Goal: Information Seeking & Learning: Learn about a topic

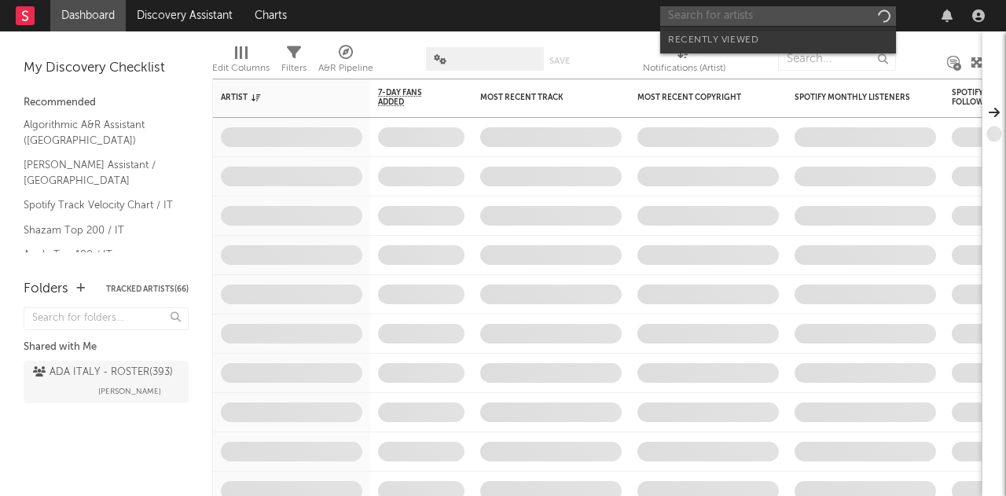
click at [744, 20] on input "text" at bounding box center [778, 16] width 236 height 20
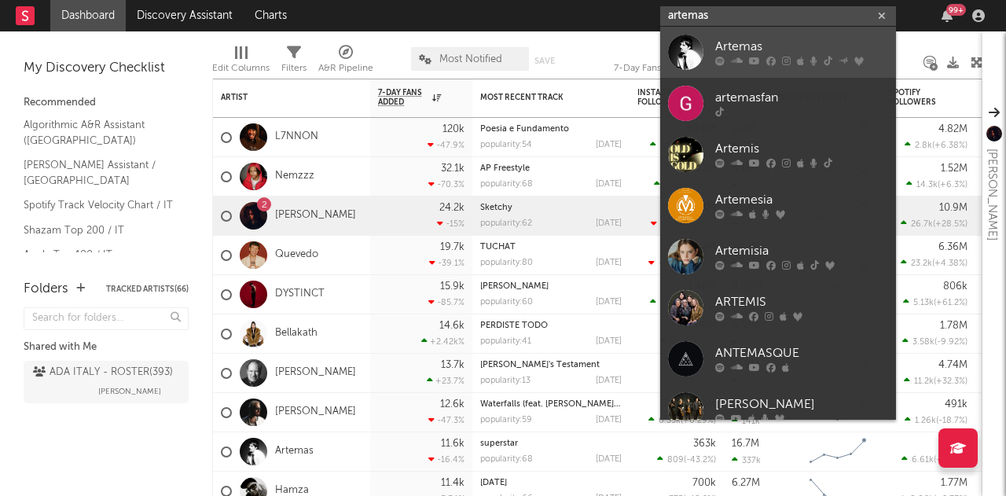
type input "artemas"
click at [757, 43] on div "Artemas" at bounding box center [801, 47] width 173 height 19
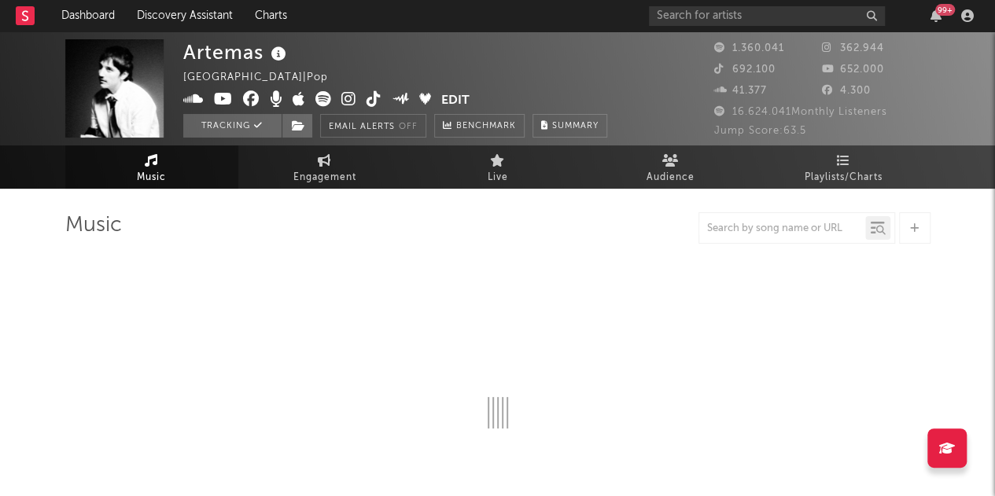
select select "6m"
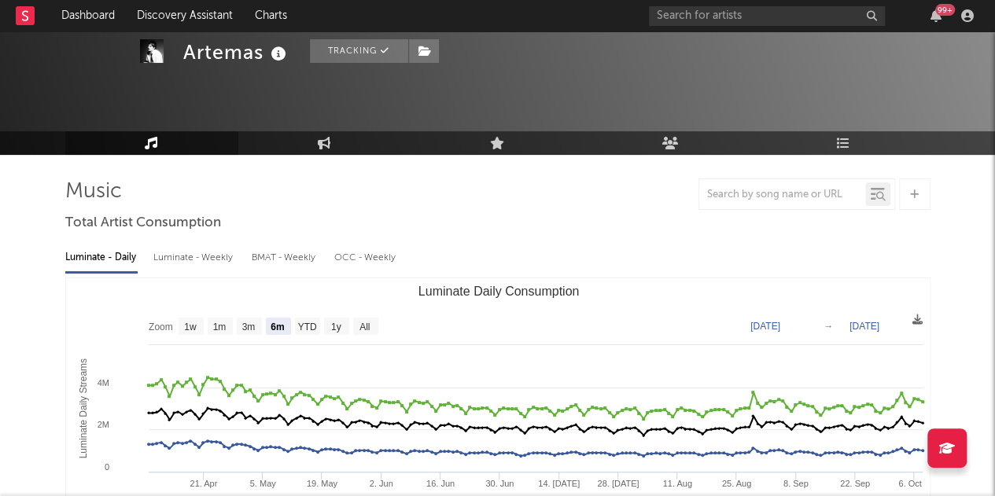
scroll to position [33, 0]
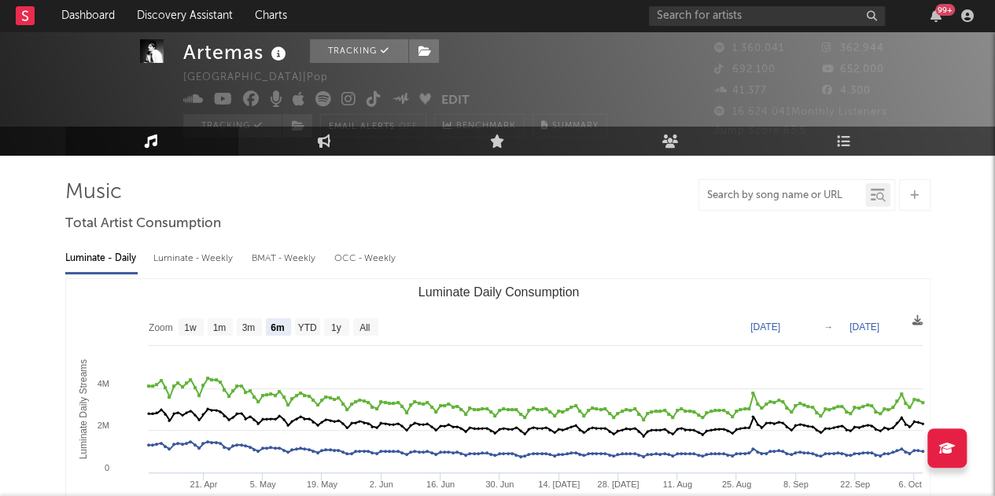
click at [734, 193] on input "text" at bounding box center [782, 195] width 166 height 13
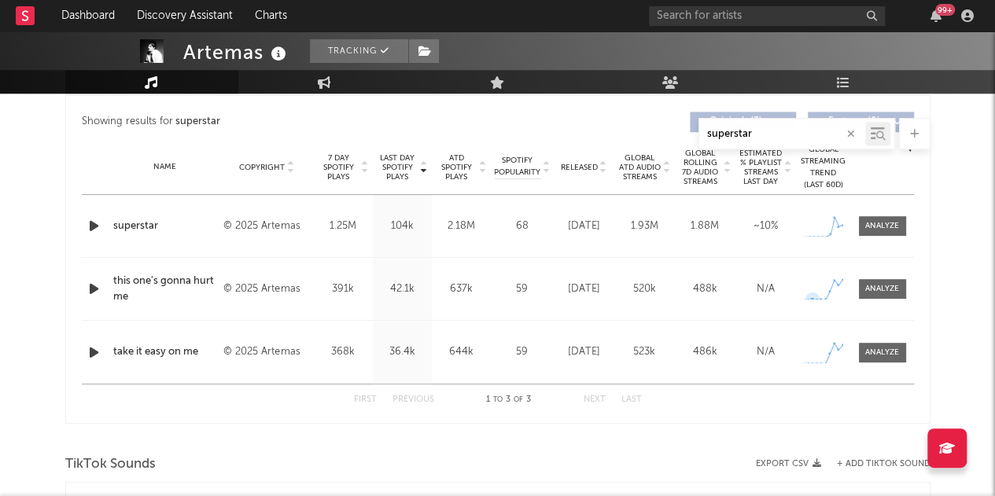
scroll to position [591, 0]
type input "superstar"
click at [876, 215] on span at bounding box center [881, 225] width 47 height 20
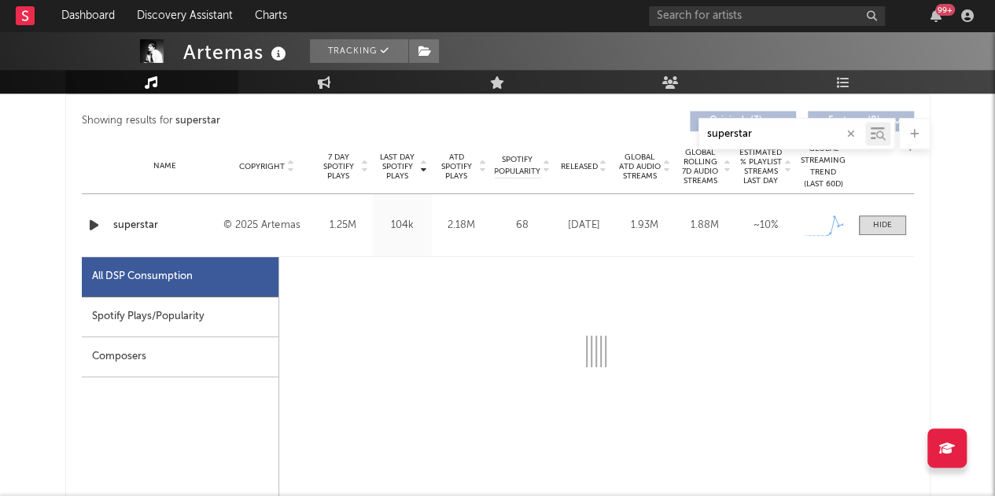
select select "1w"
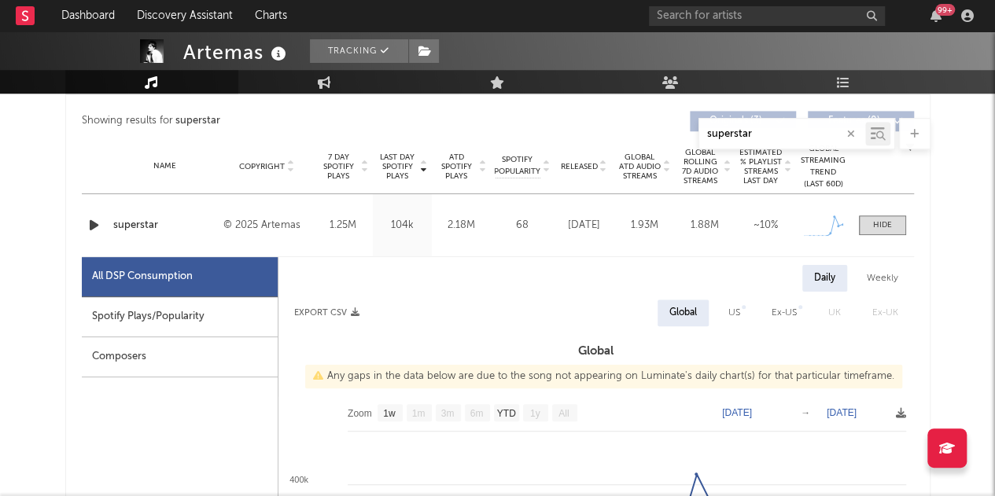
click at [146, 326] on div "Spotify Plays/Popularity" at bounding box center [180, 317] width 196 height 40
select select "1w"
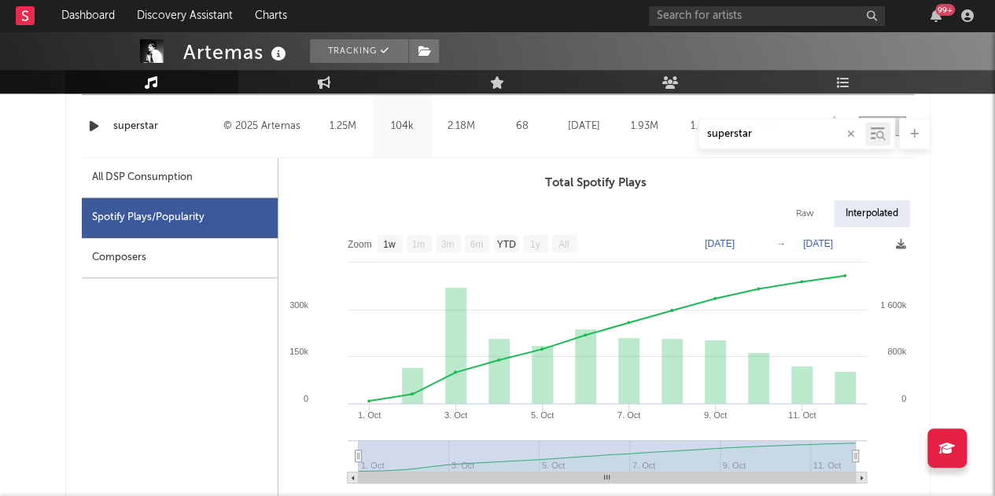
scroll to position [705, 0]
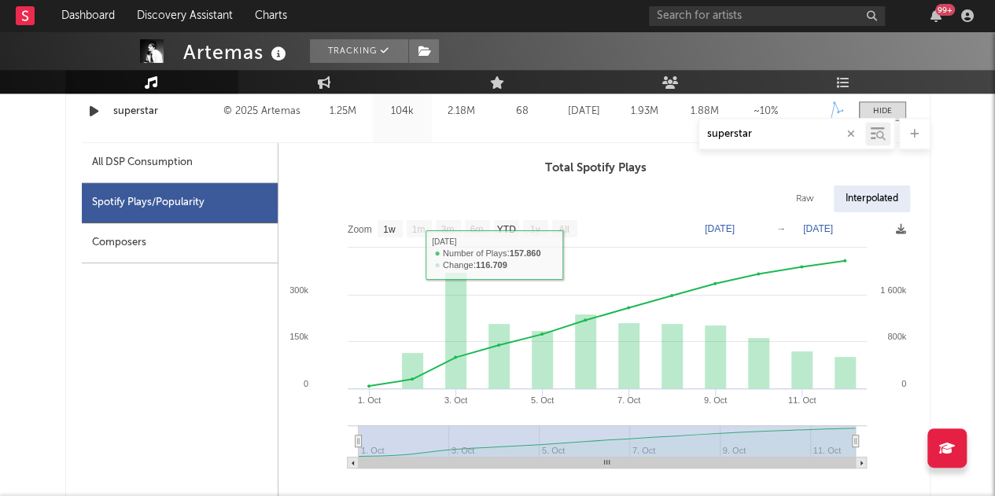
click at [237, 172] on div "All DSP Consumption" at bounding box center [180, 163] width 196 height 40
select select "1w"
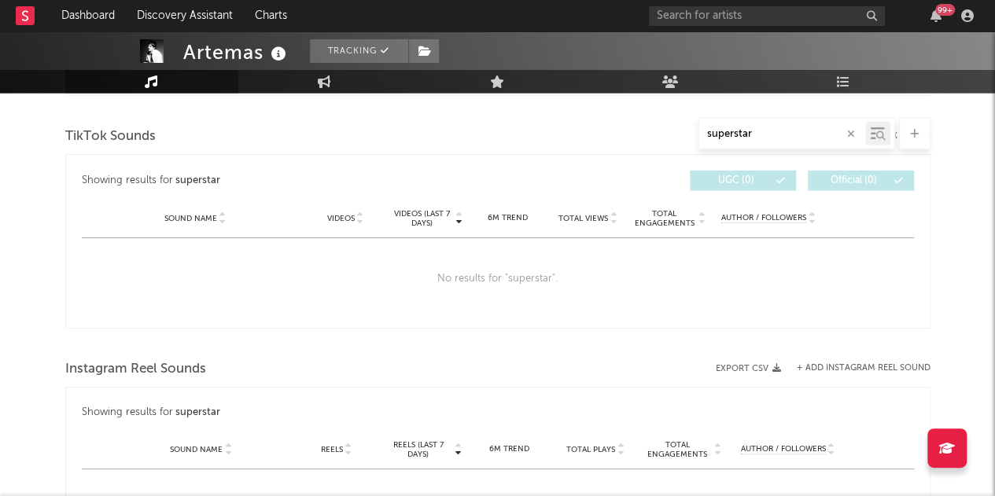
scroll to position [1667, 0]
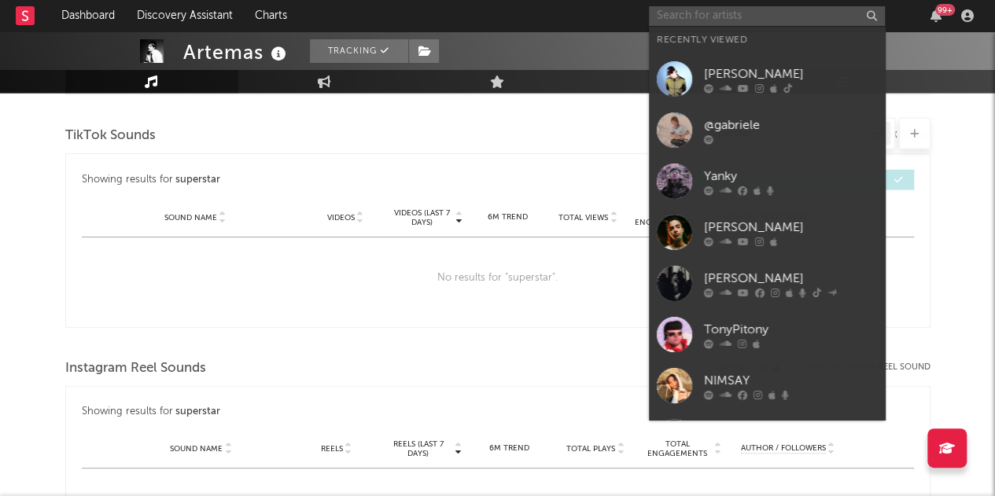
click at [725, 20] on input "text" at bounding box center [767, 16] width 236 height 20
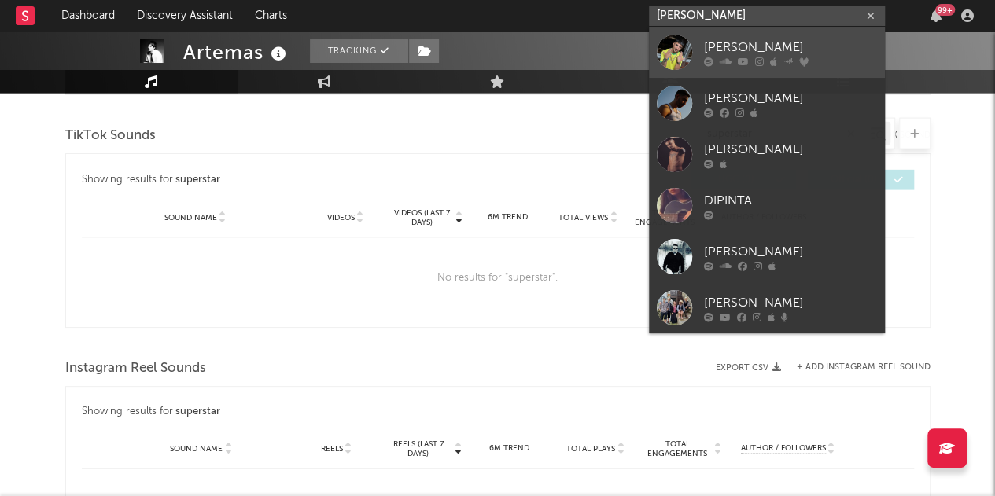
type input "[PERSON_NAME]"
click at [752, 45] on div "[PERSON_NAME]" at bounding box center [790, 47] width 173 height 19
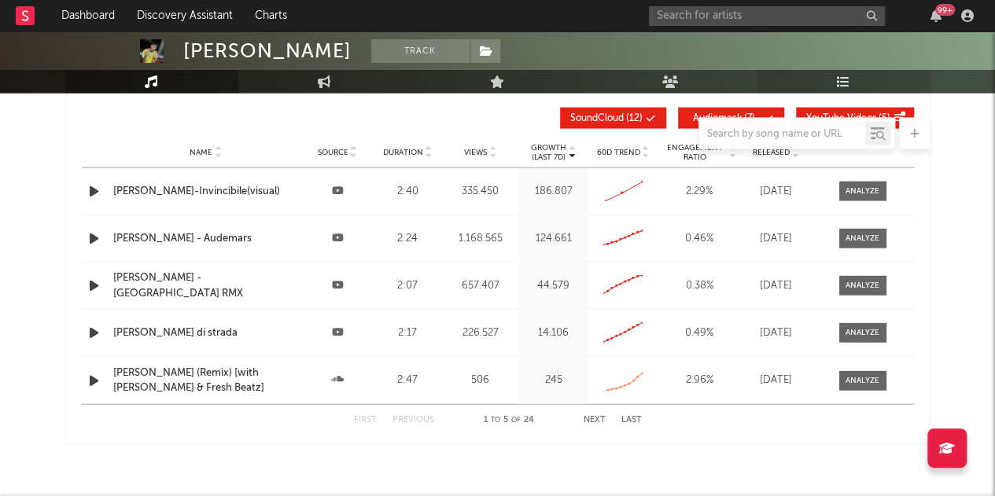
scroll to position [1667, 0]
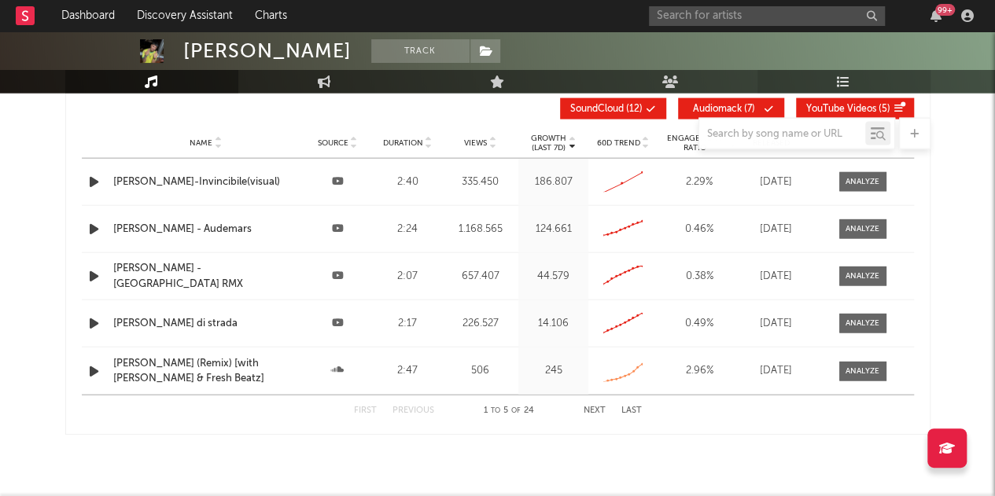
click at [867, 87] on link "Playlists/Charts" at bounding box center [843, 82] width 173 height 24
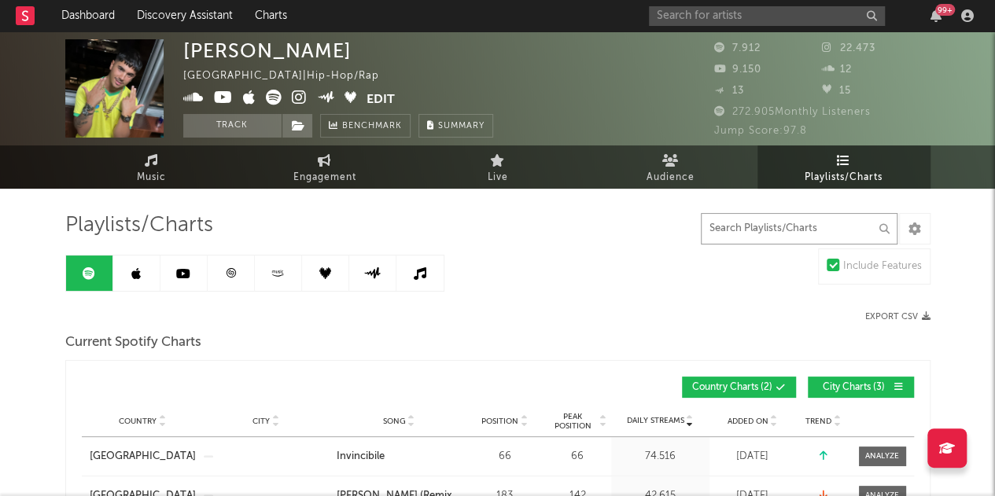
click at [726, 234] on input "text" at bounding box center [798, 228] width 197 height 31
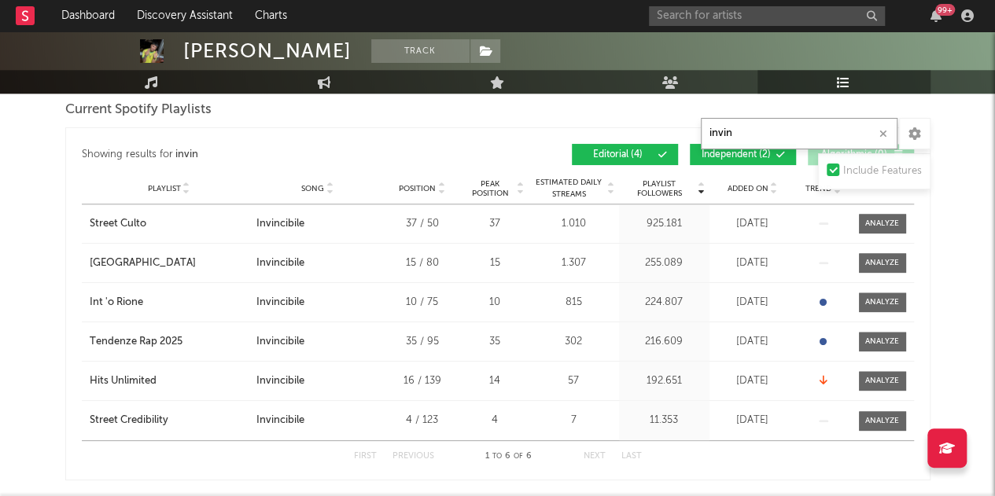
scroll to position [664, 0]
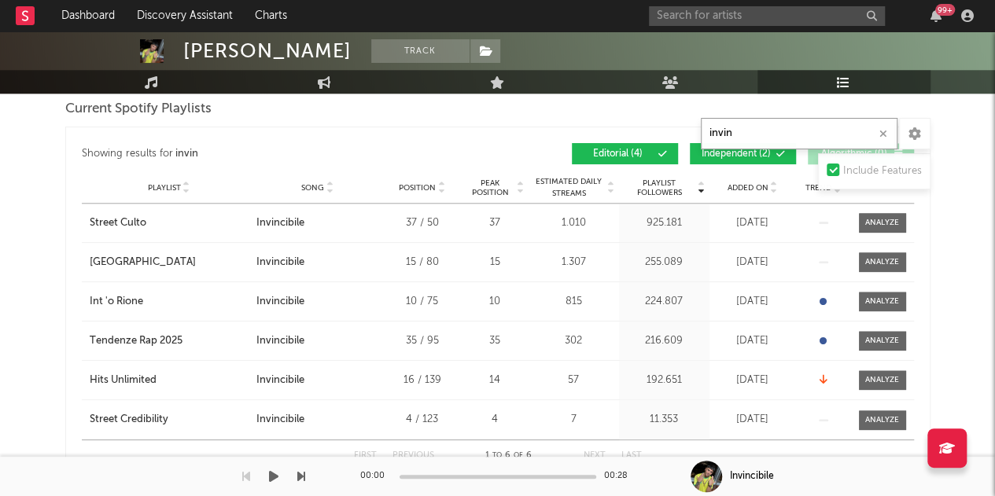
type input "invin"
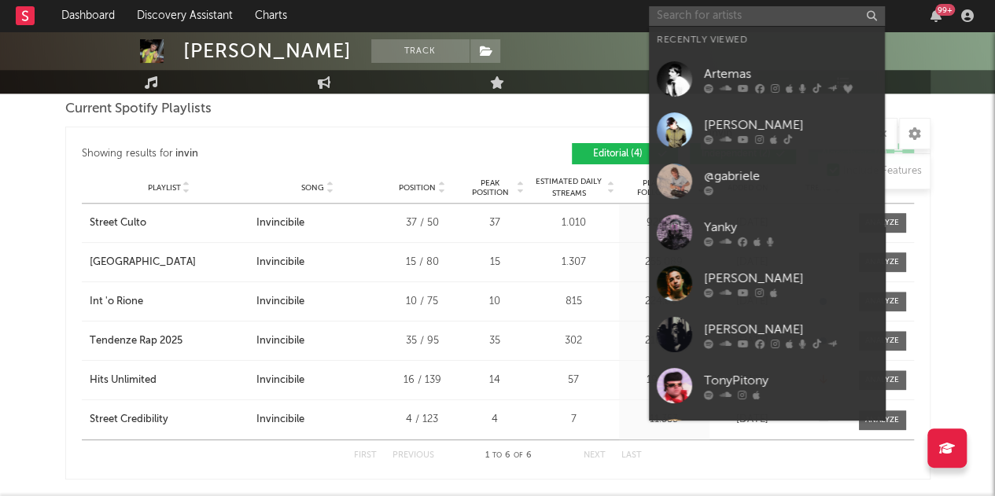
click at [711, 23] on input "text" at bounding box center [767, 16] width 236 height 20
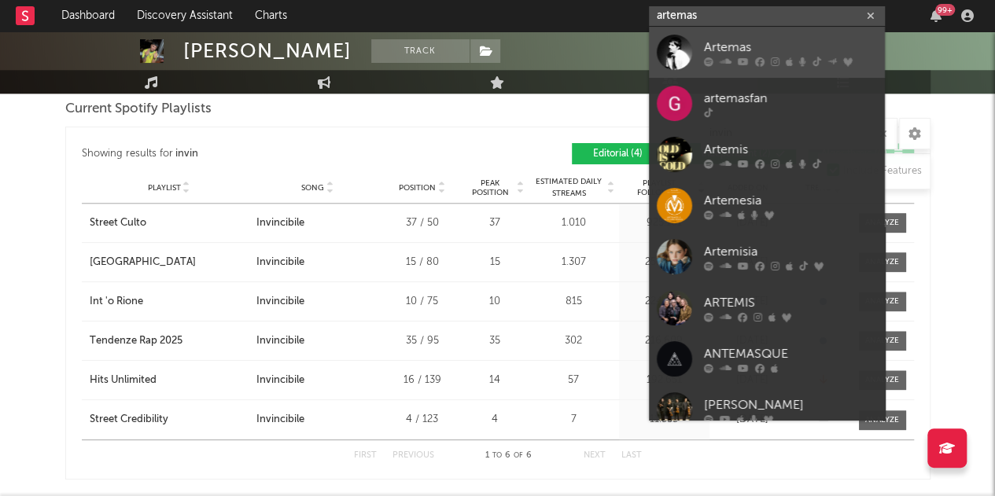
type input "artemas"
click at [755, 53] on div "Artemas" at bounding box center [790, 47] width 173 height 19
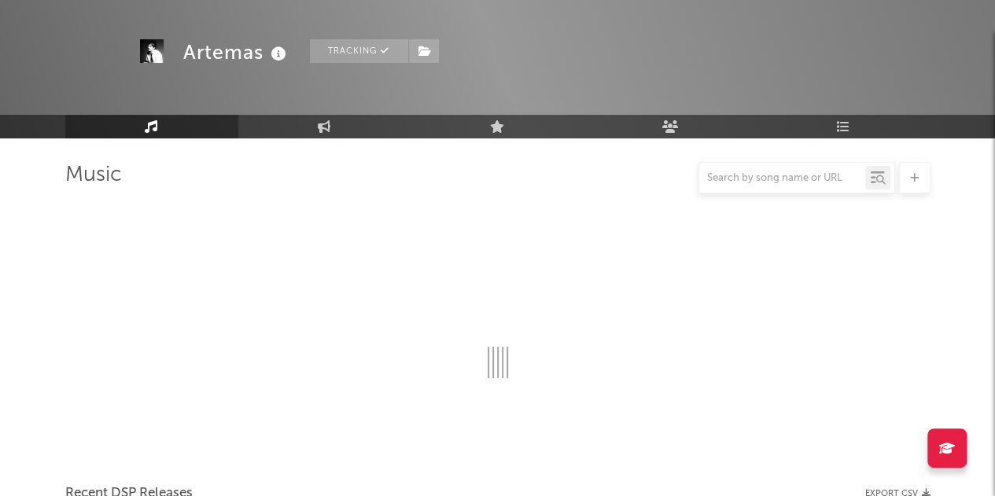
scroll to position [664, 0]
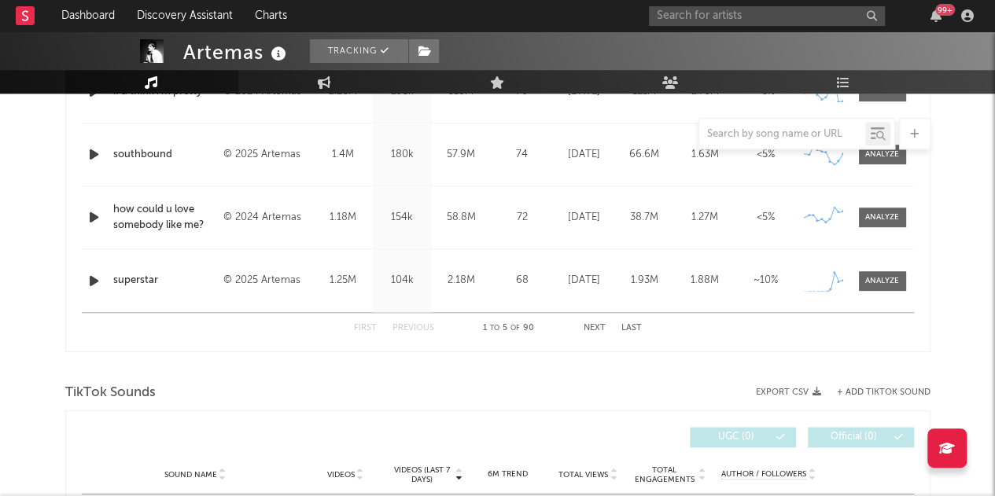
select select "6m"
